Goal: Information Seeking & Learning: Understand process/instructions

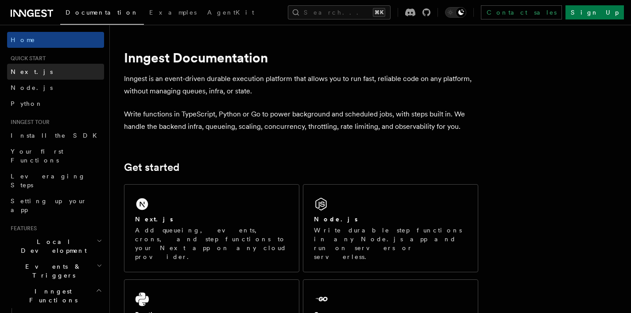
click at [34, 74] on link "Next.js" at bounding box center [55, 72] width 97 height 16
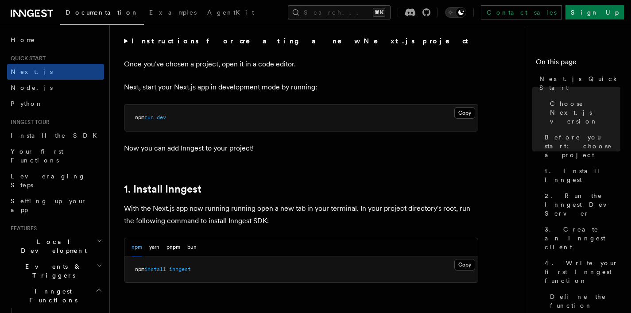
scroll to position [427, 0]
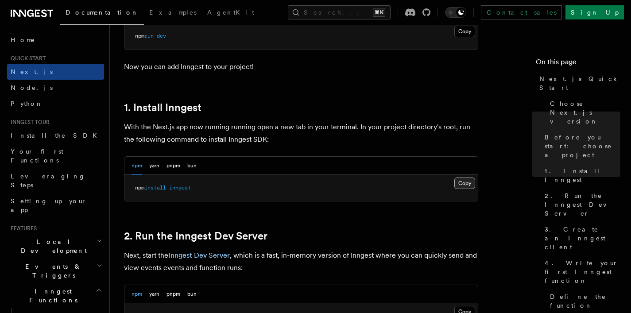
click at [460, 180] on button "Copy Copied" at bounding box center [464, 184] width 21 height 12
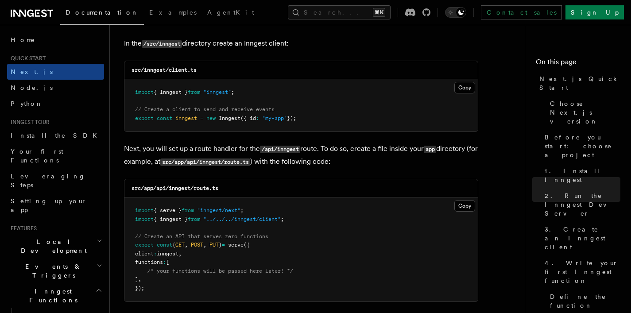
scroll to position [1057, 0]
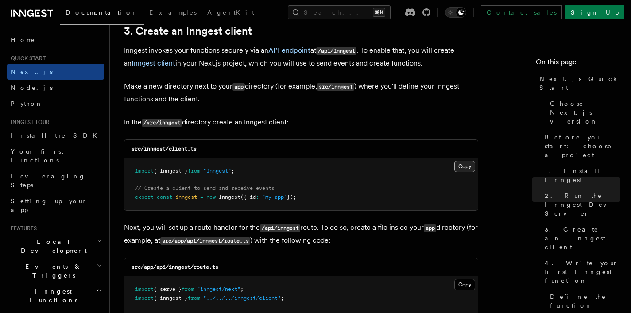
click at [460, 165] on button "Copy Copied" at bounding box center [464, 167] width 21 height 12
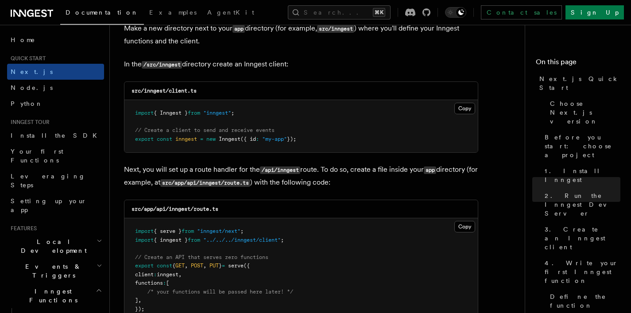
scroll to position [1138, 0]
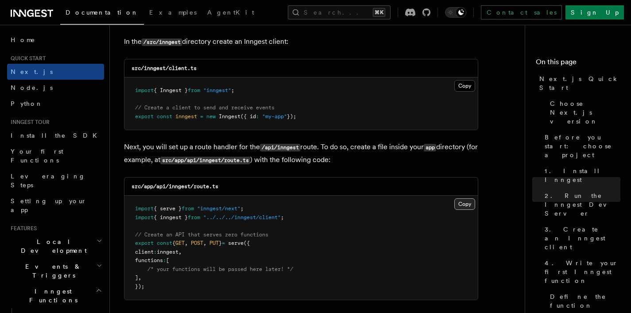
click at [460, 205] on button "Copy Copied" at bounding box center [464, 204] width 21 height 12
click at [308, 121] on pre "import { Inngest } from "inngest" ; // Create a client to send and receive even…" at bounding box center [300, 104] width 353 height 52
